Goal: Find specific page/section: Find specific page/section

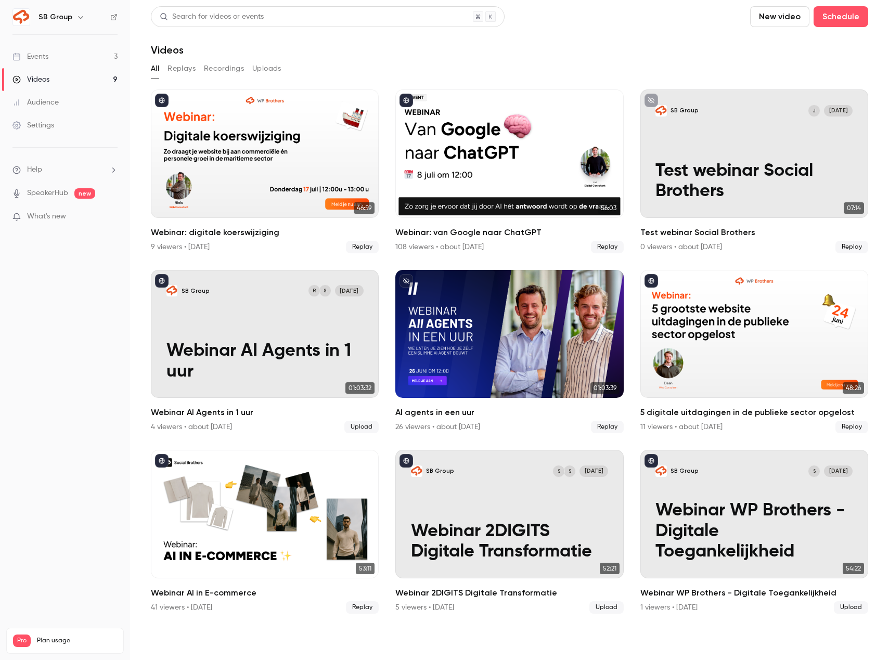
click at [71, 59] on link "Events 3" at bounding box center [65, 56] width 130 height 23
